Goal: Information Seeking & Learning: Learn about a topic

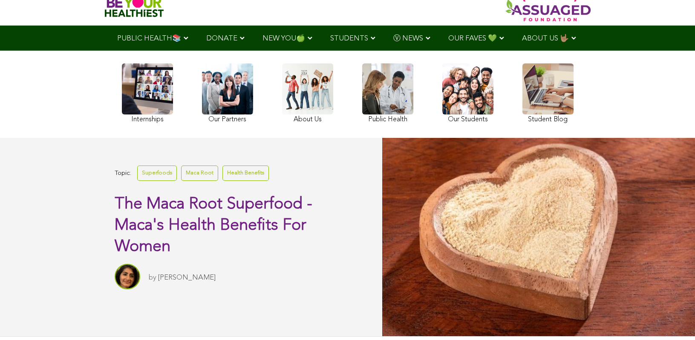
scroll to position [31, 0]
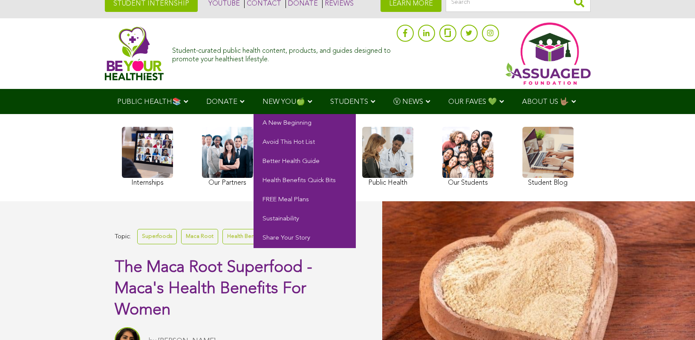
click at [262, 102] on span "NEW YOU🍏" at bounding box center [283, 101] width 43 height 7
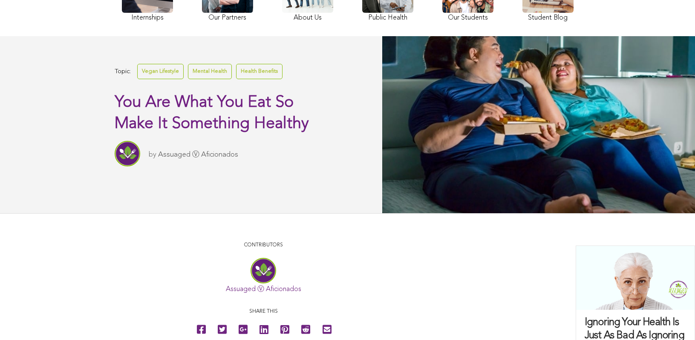
scroll to position [138, 0]
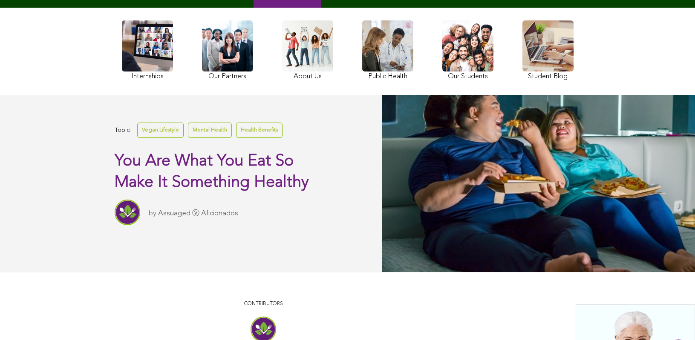
click at [293, 91] on div "Internships Our Partners About Us Public Health Our Students Student Blog" at bounding box center [348, 51] width 460 height 79
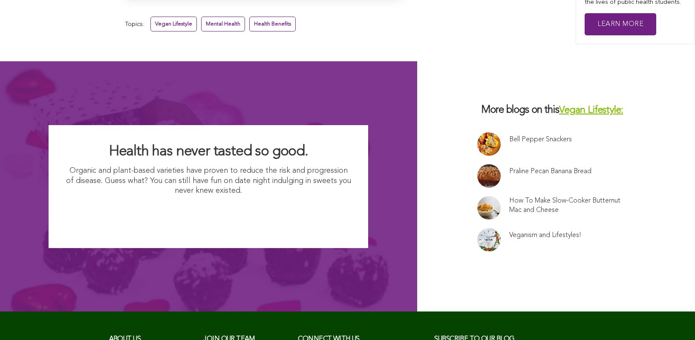
scroll to position [0, 0]
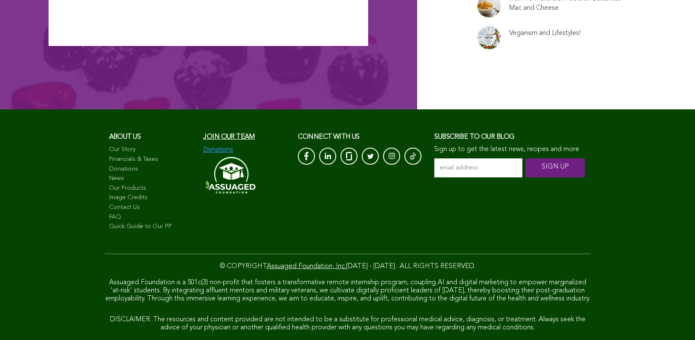
scroll to position [6591, 0]
